Goal: Check status: Check status

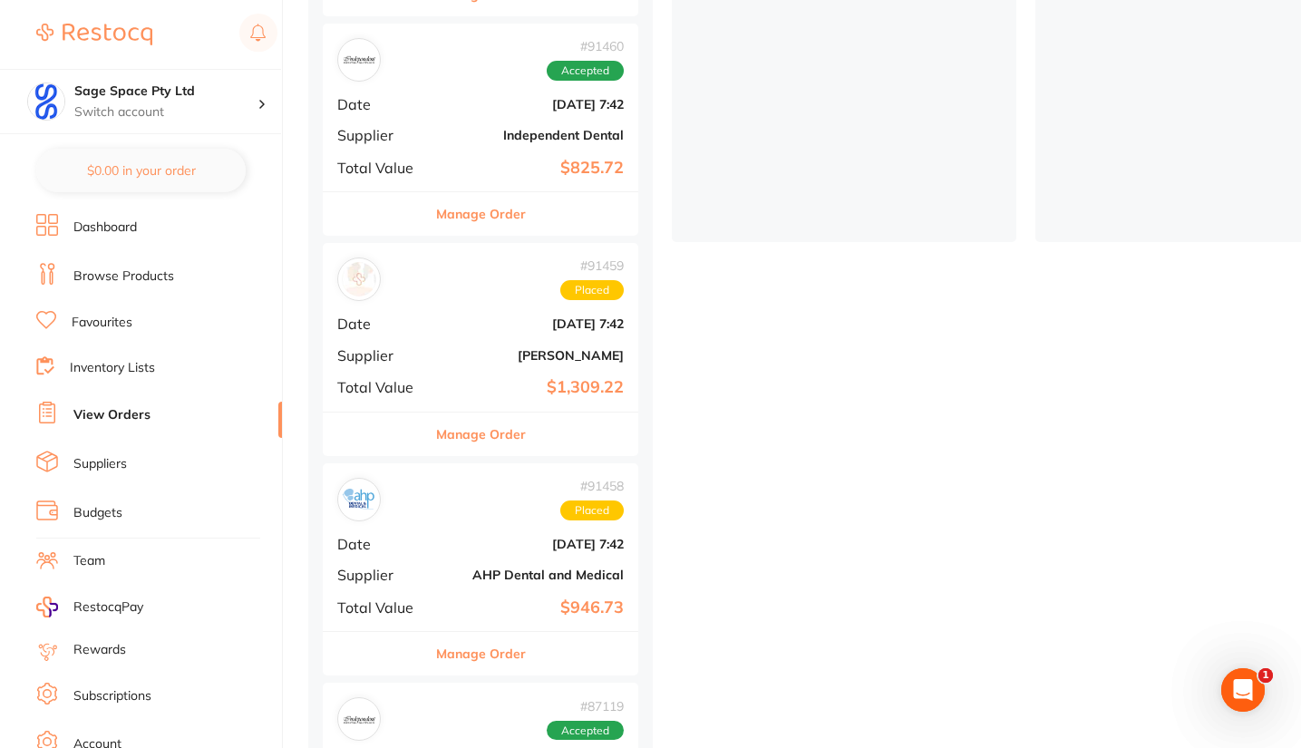
scroll to position [470, 0]
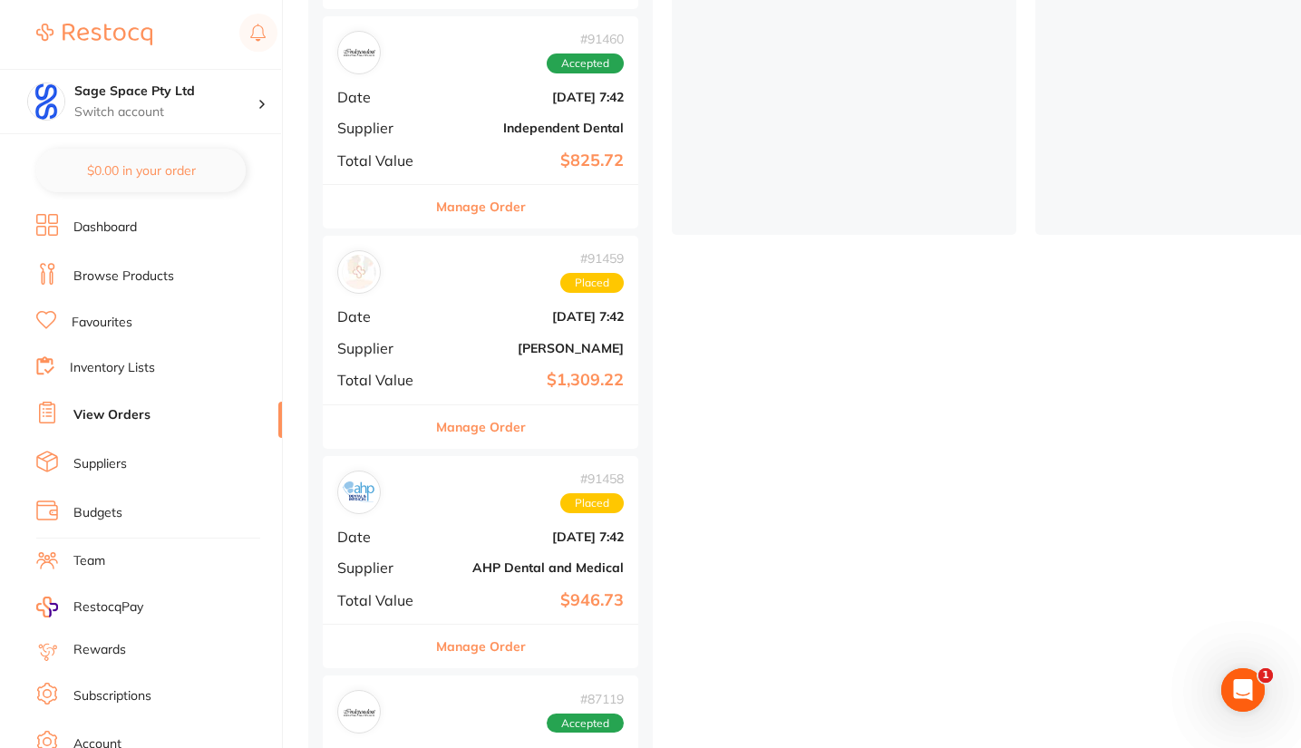
click at [479, 121] on b "Independent Dental" at bounding box center [532, 128] width 181 height 15
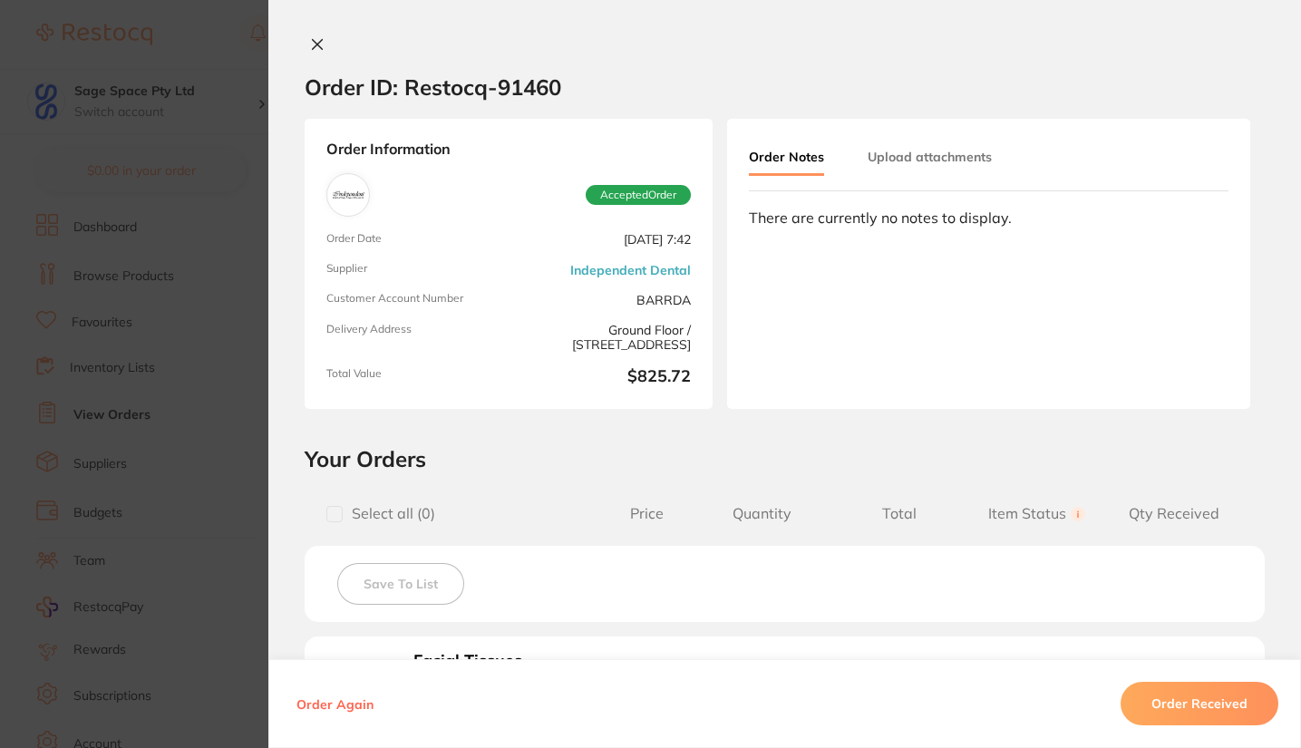
scroll to position [2421, 0]
click at [1173, 72] on section "Order ID: Restocq- 91460" at bounding box center [784, 86] width 1032 height 63
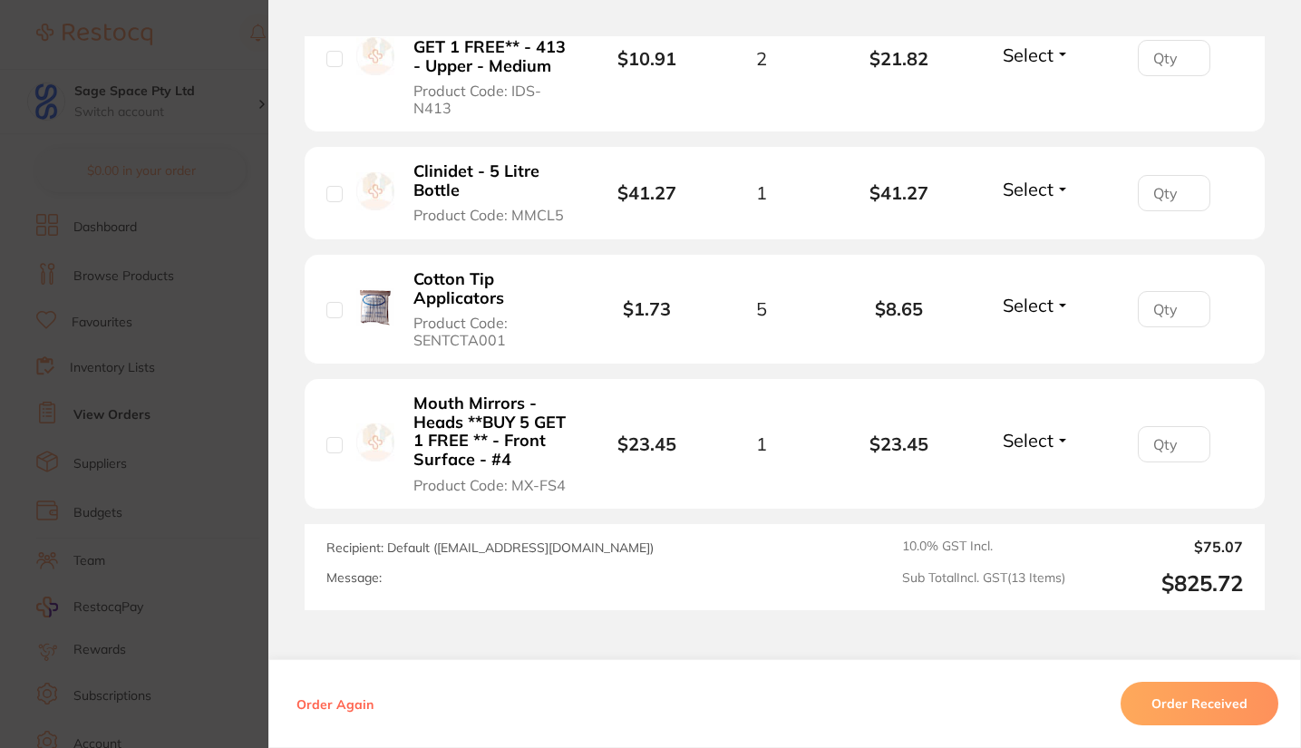
scroll to position [1835, 0]
click at [332, 445] on input "checkbox" at bounding box center [334, 443] width 16 height 16
click at [1053, 438] on button "Select" at bounding box center [1036, 438] width 78 height 23
click at [328, 441] on input "checkbox" at bounding box center [334, 443] width 16 height 16
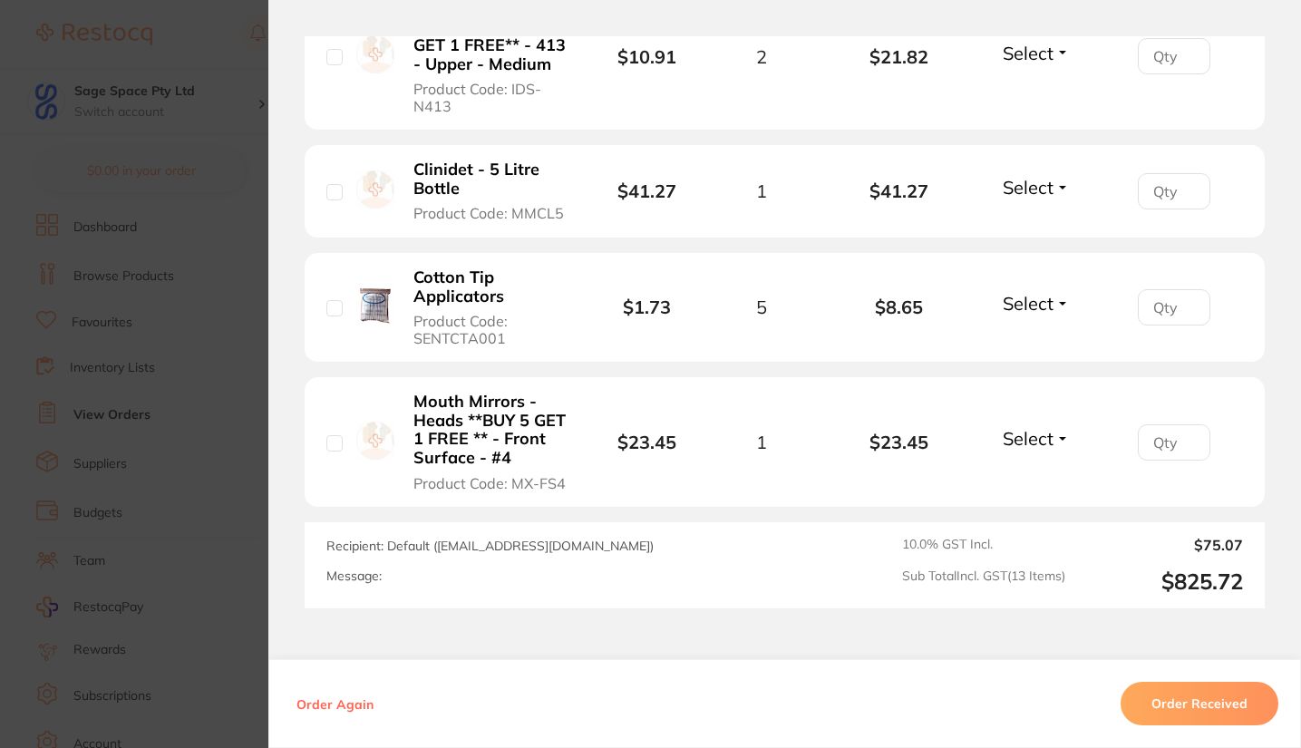
checkbox input "false"
click at [247, 214] on section "Order ID: Restocq- 91460 Order Information Accepted Order Order Date Aug 27 202…" at bounding box center [650, 374] width 1301 height 748
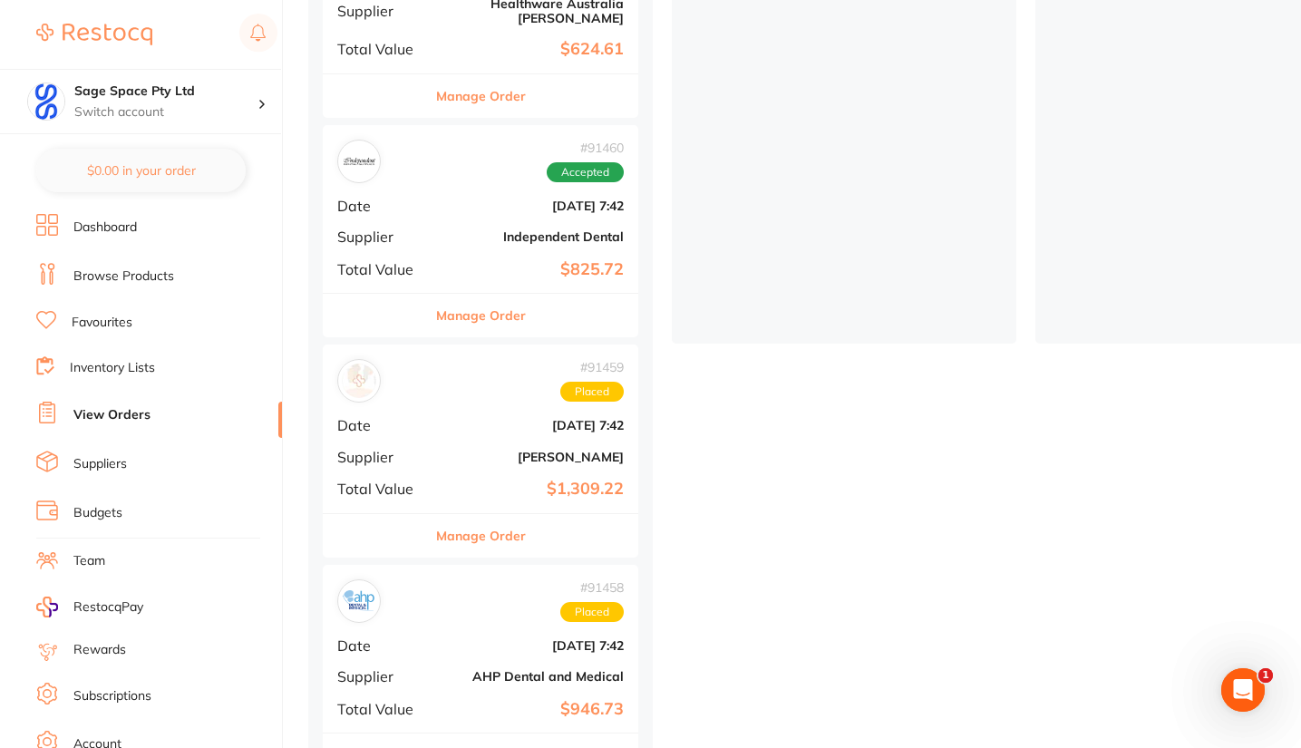
scroll to position [369, 0]
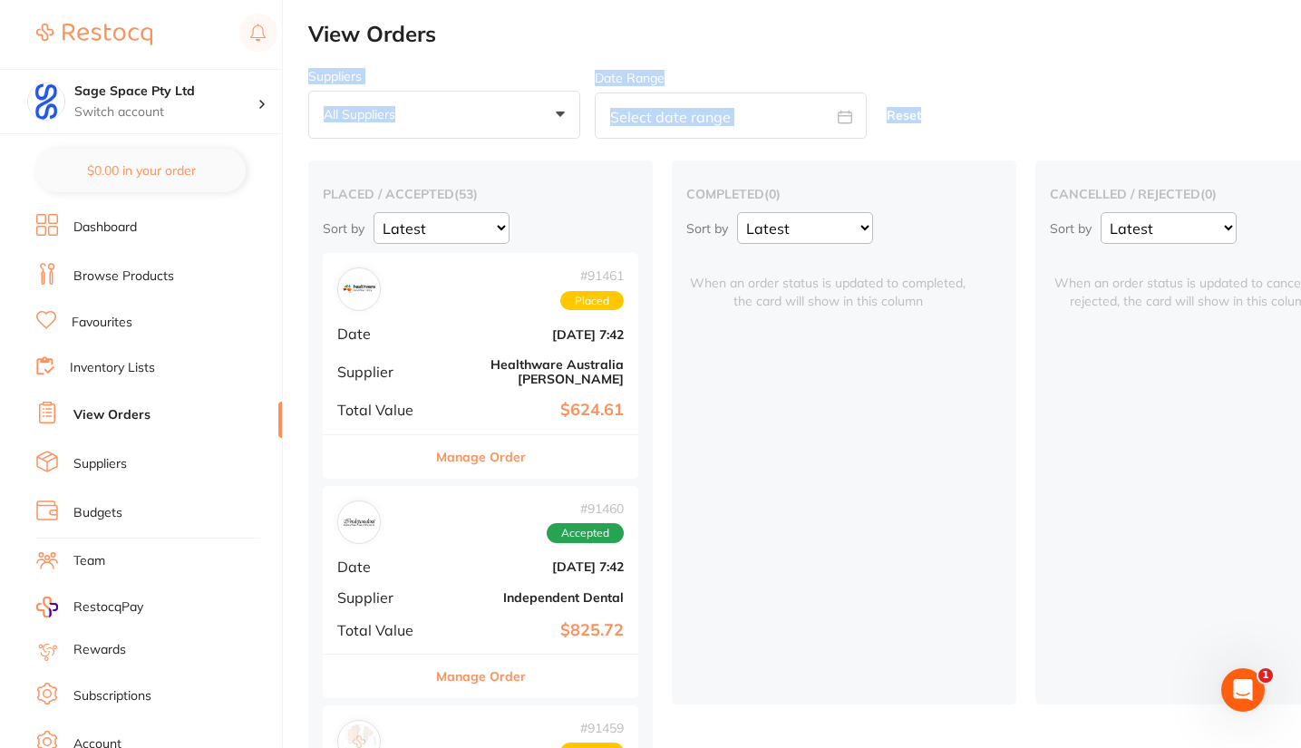
drag, startPoint x: 1295, startPoint y: 31, endPoint x: 1298, endPoint y: 61, distance: 30.0
click at [1068, 72] on div "Suppliers All suppliers +0 All suppliers AB Orthodontics Adam Dental AHP Dental…" at bounding box center [804, 104] width 993 height 71
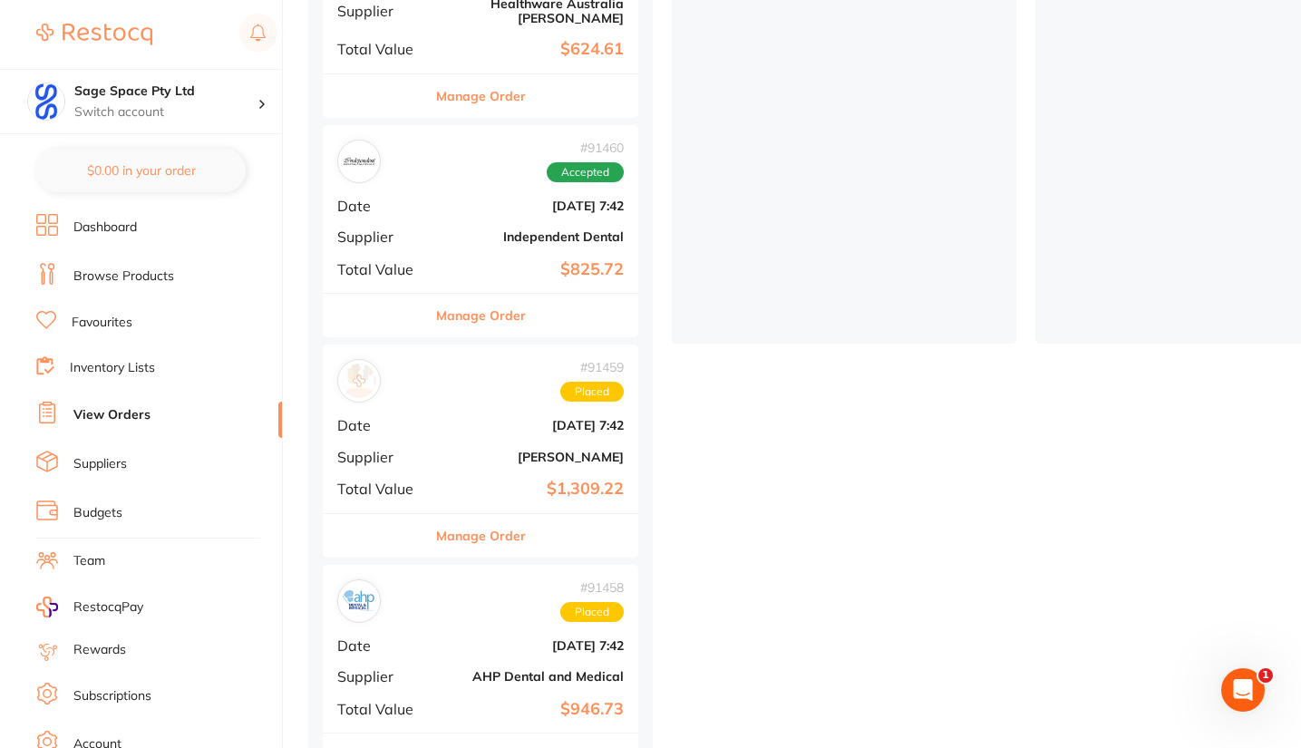
scroll to position [455, 0]
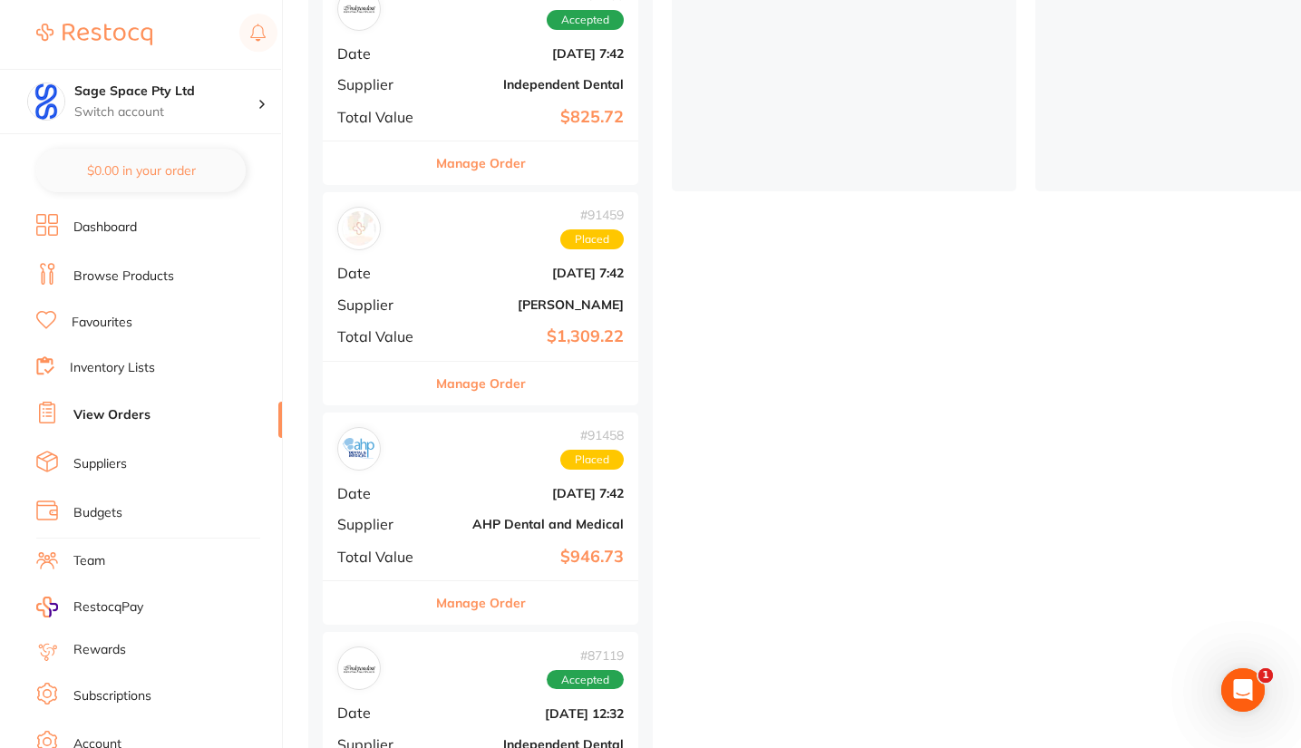
scroll to position [564, 0]
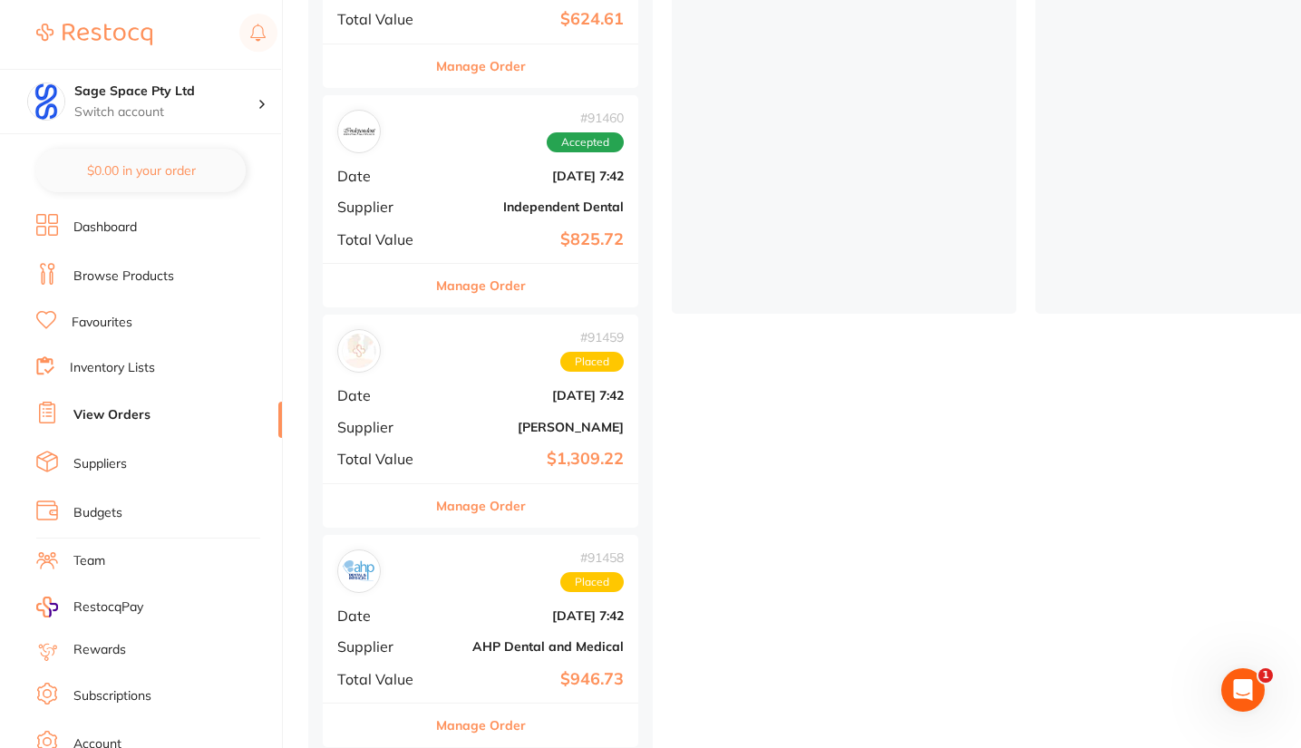
scroll to position [448, 0]
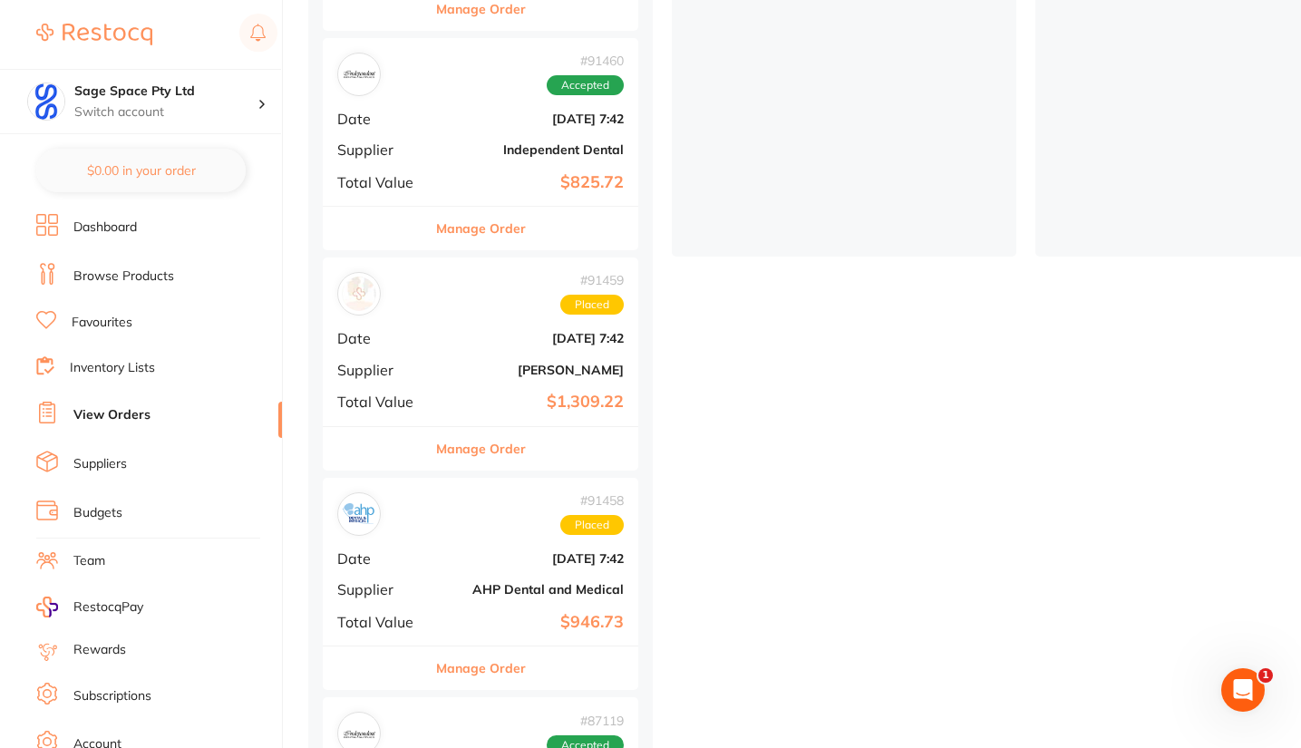
click at [520, 334] on div "# 91459 Placed Date [DATE] 7:42 Supplier [PERSON_NAME] Total Value $1,309.22" at bounding box center [480, 341] width 315 height 168
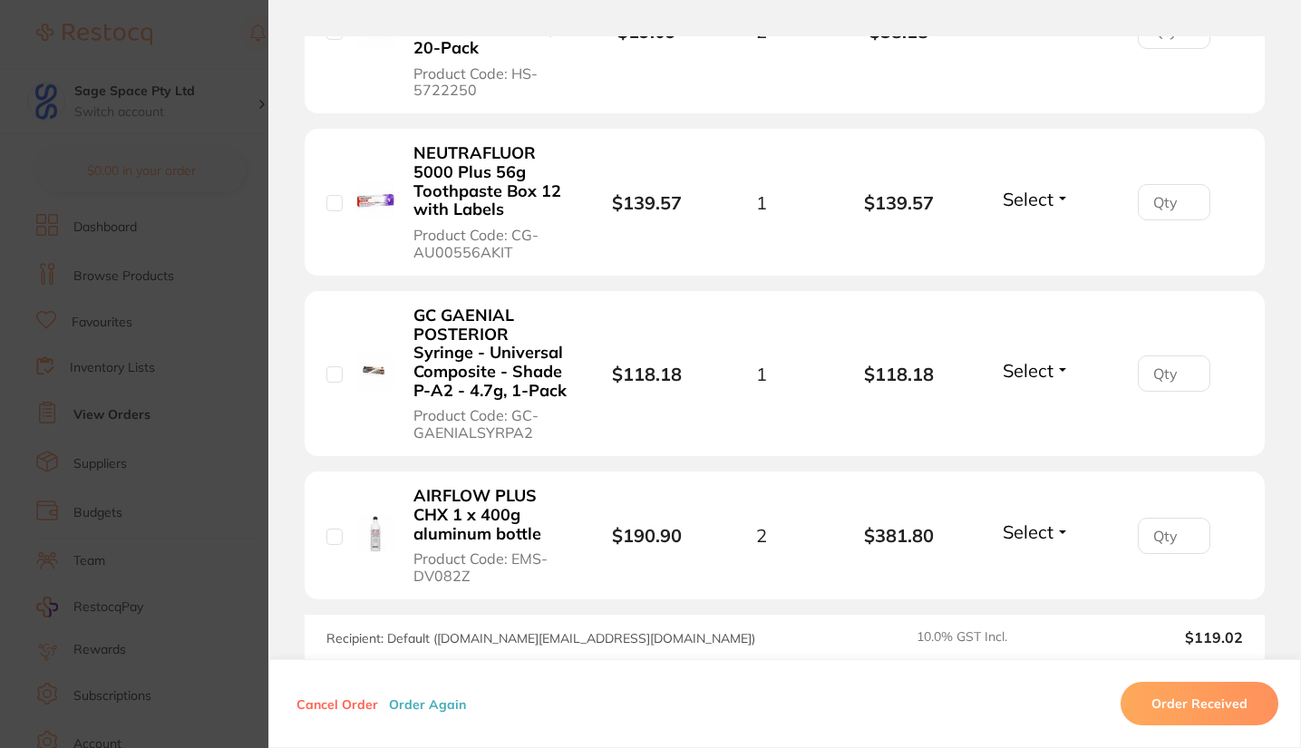
scroll to position [1523, 0]
